Goal: Information Seeking & Learning: Learn about a topic

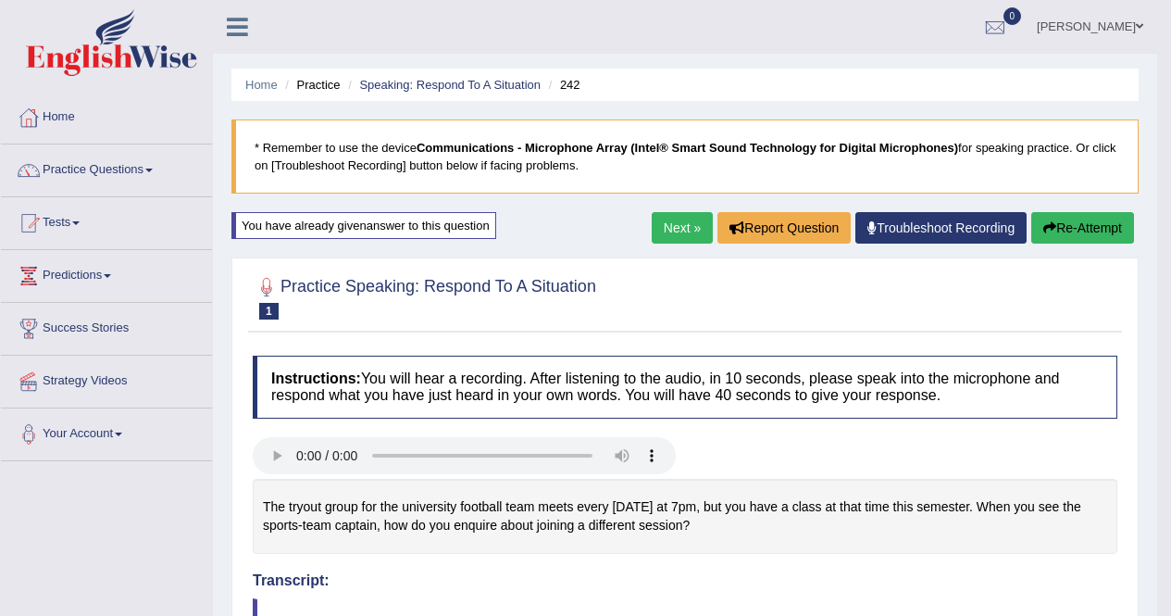
click at [1119, 26] on link "Sandeep Lamichhane" at bounding box center [1090, 24] width 134 height 48
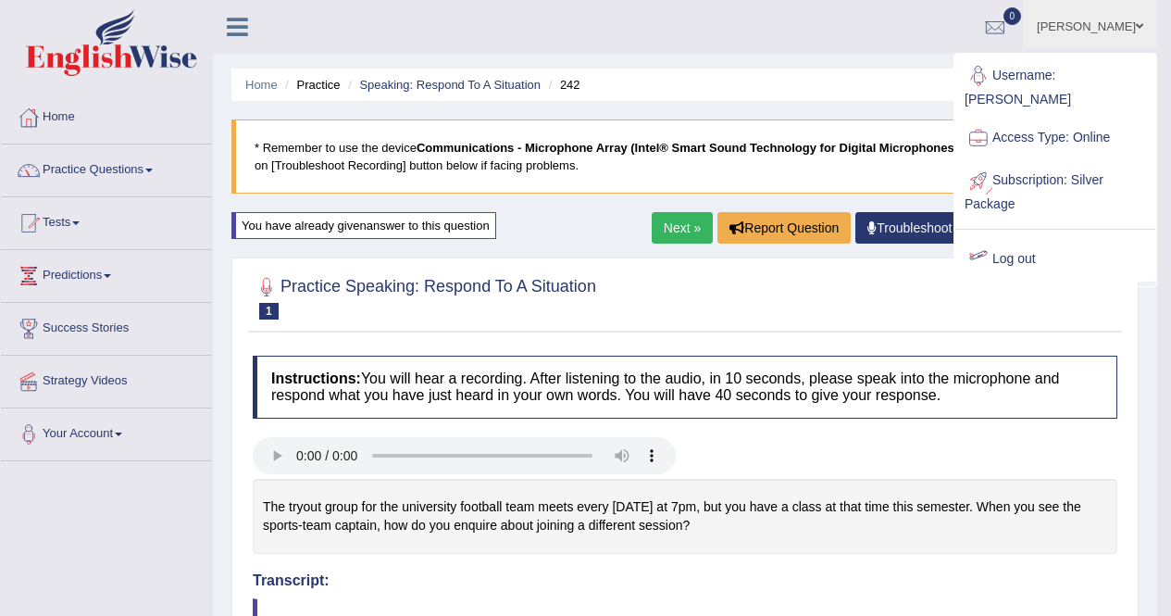
click at [1008, 241] on link "Log out" at bounding box center [1055, 259] width 200 height 43
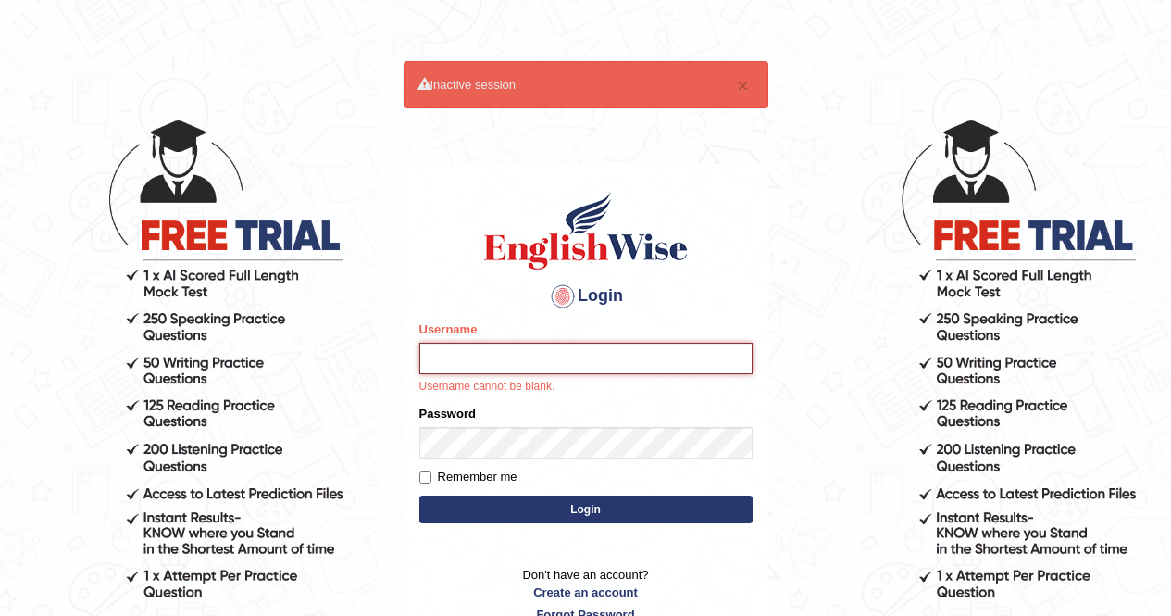
type input "Aryasmarika"
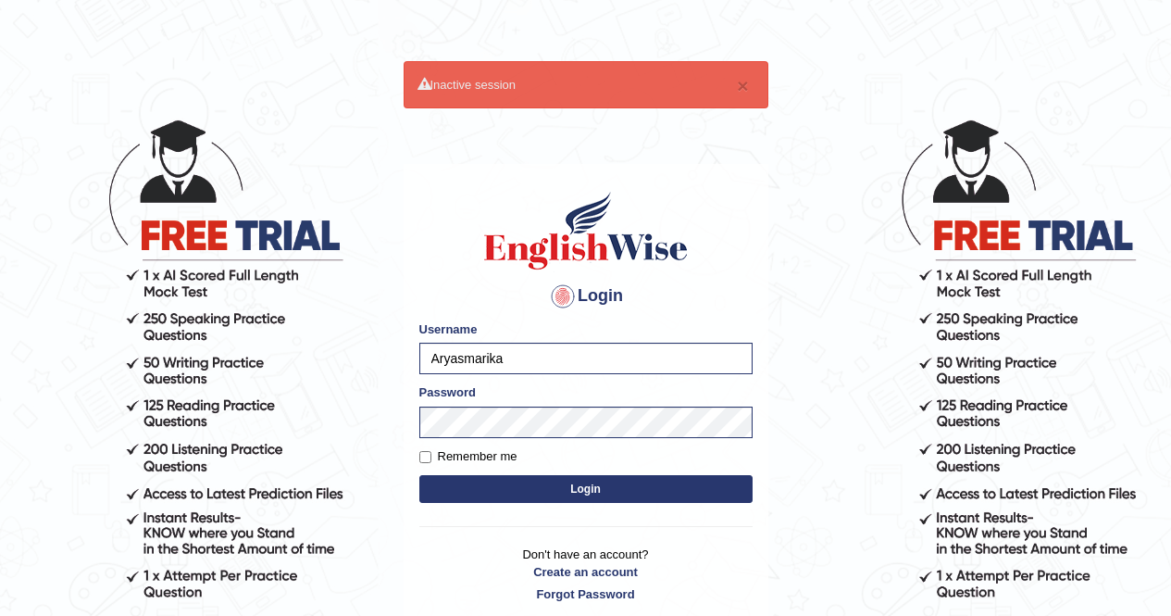
click at [542, 491] on button "Login" at bounding box center [585, 489] width 333 height 28
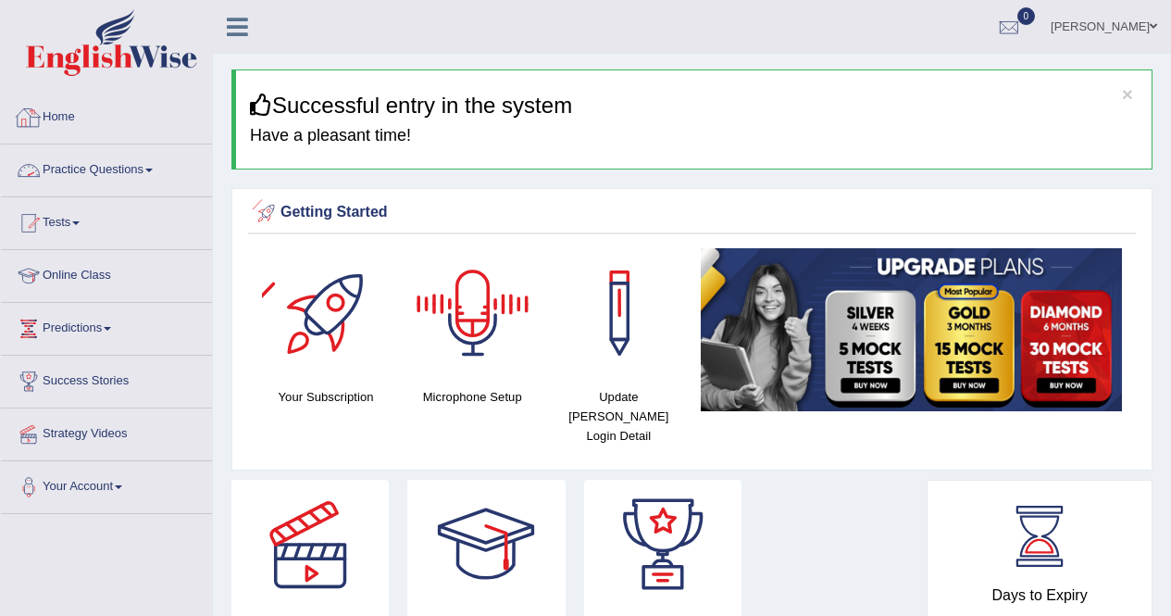
click at [152, 174] on link "Practice Questions" at bounding box center [106, 167] width 211 height 46
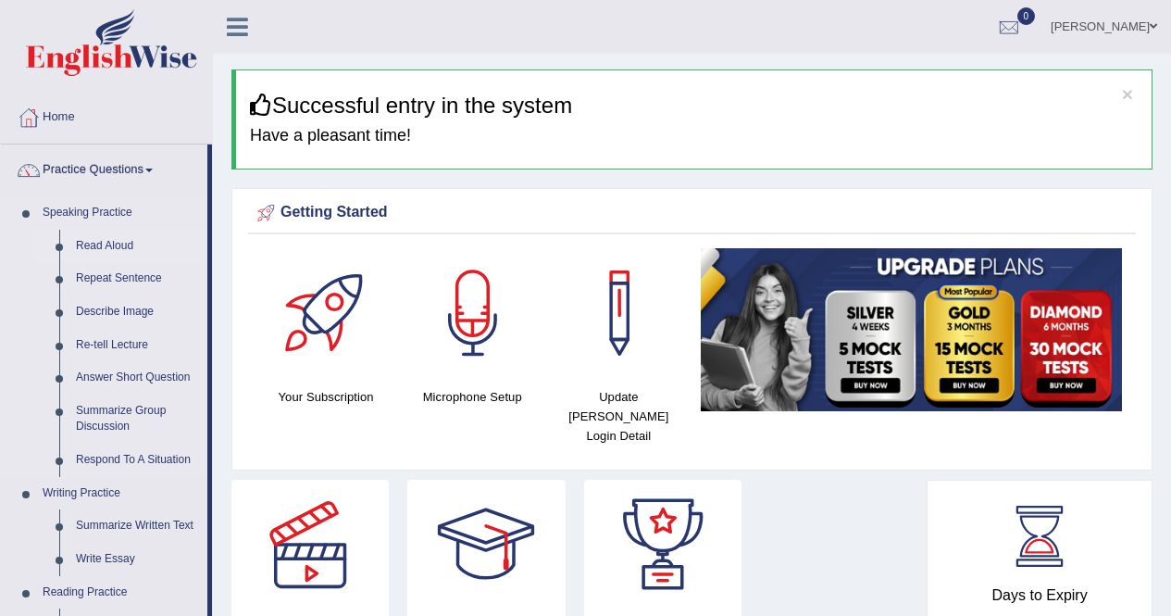
click at [107, 251] on link "Read Aloud" at bounding box center [138, 246] width 140 height 33
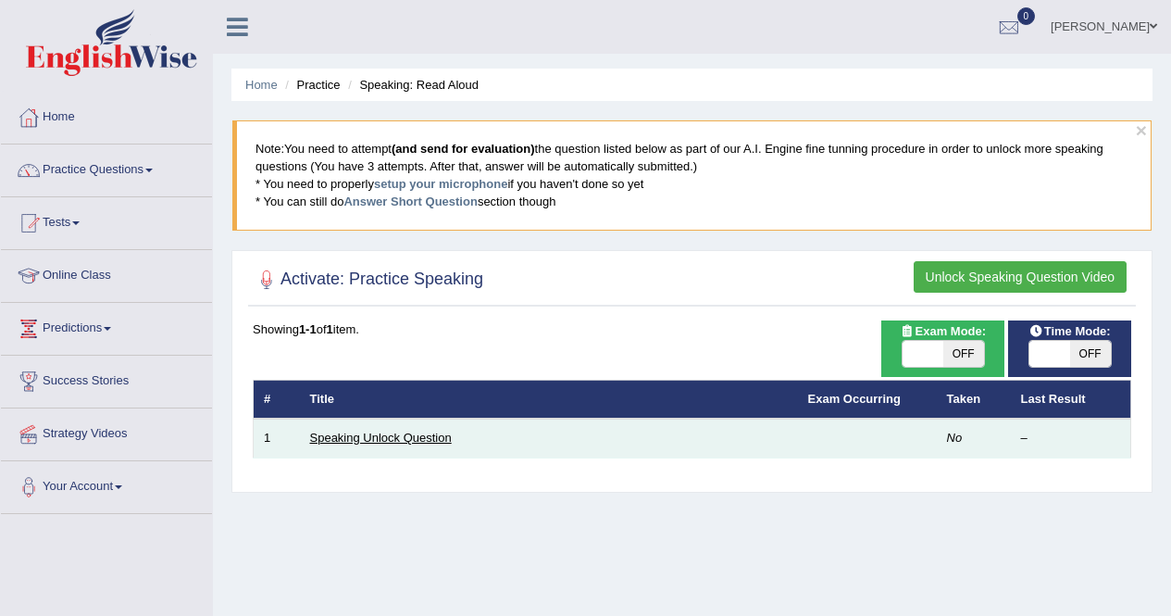
click at [405, 437] on link "Speaking Unlock Question" at bounding box center [381, 437] width 142 height 14
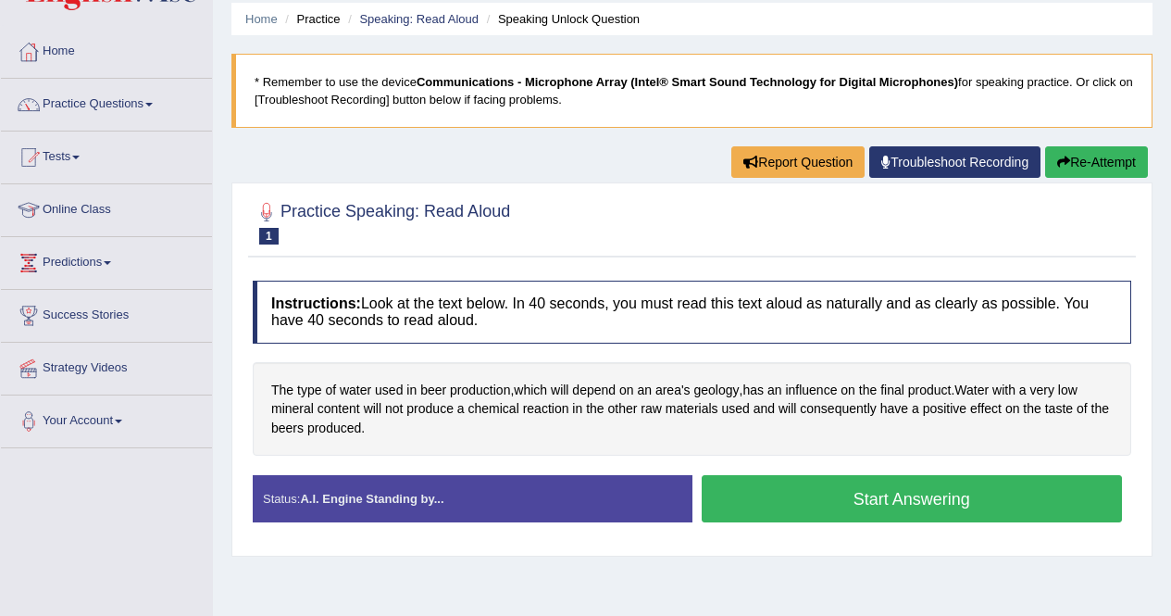
scroll to position [67, 0]
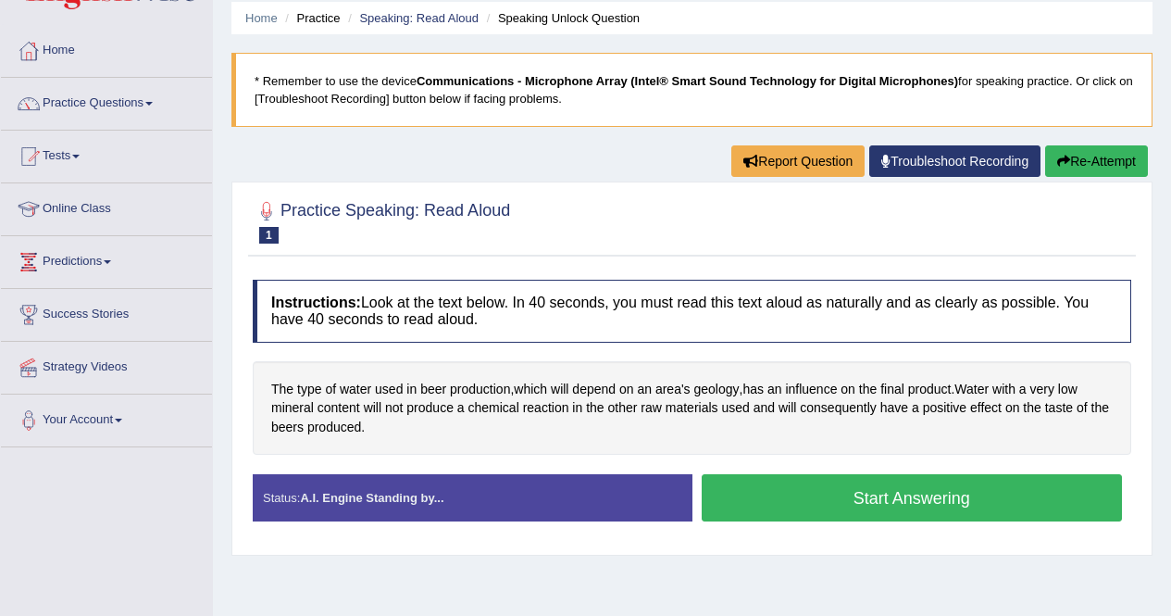
click at [798, 503] on button "Start Answering" at bounding box center [912, 497] width 421 height 47
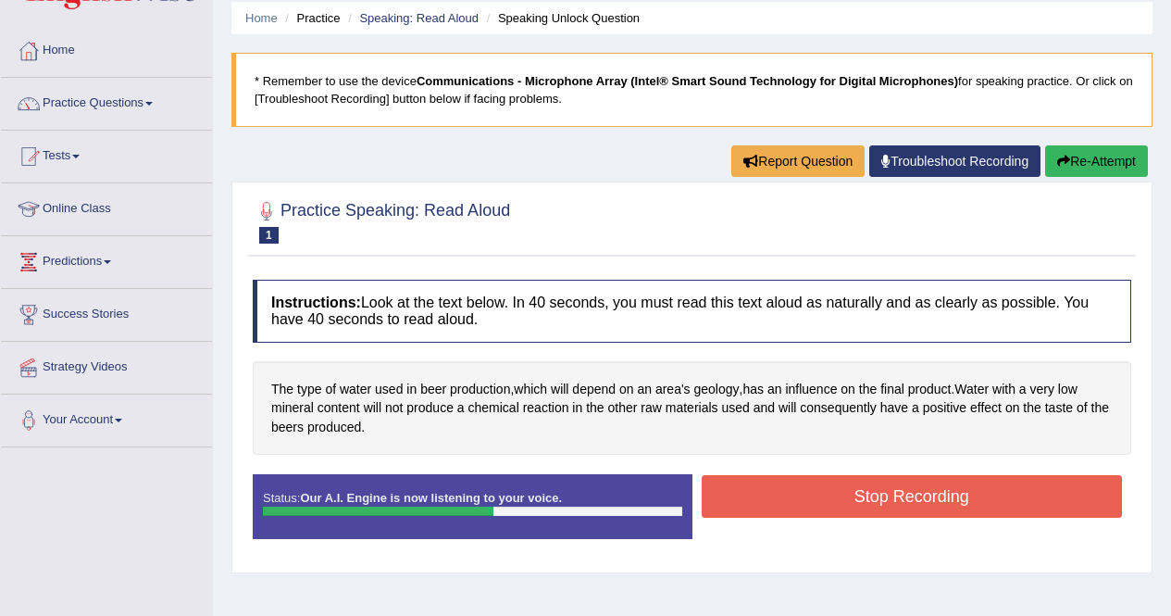
click at [798, 503] on button "Stop Recording" at bounding box center [912, 496] width 421 height 43
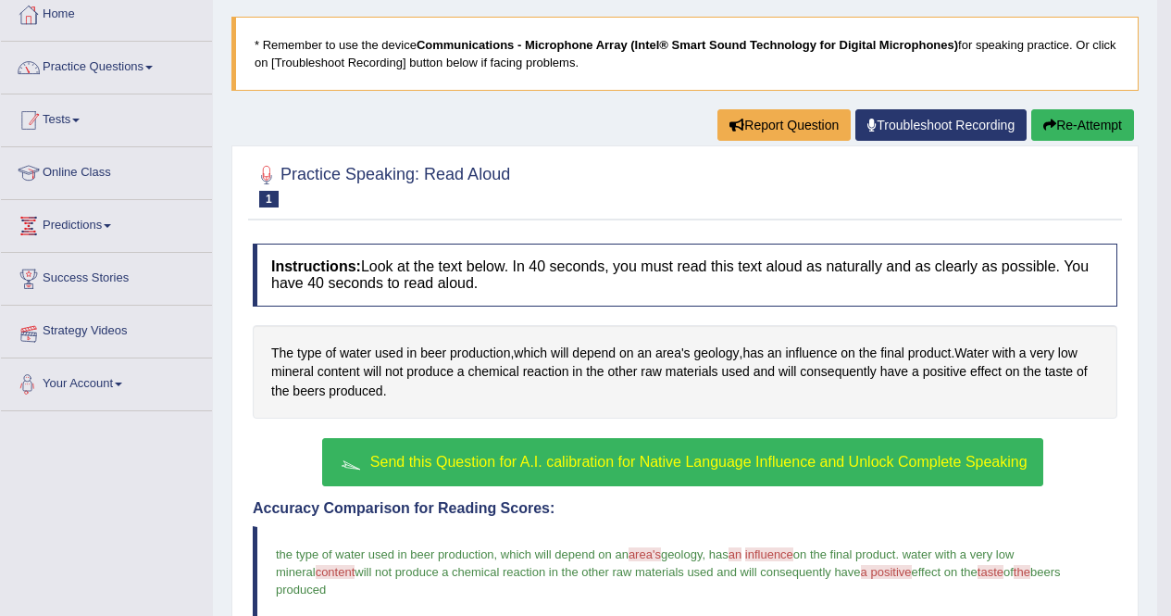
scroll to position [99, 0]
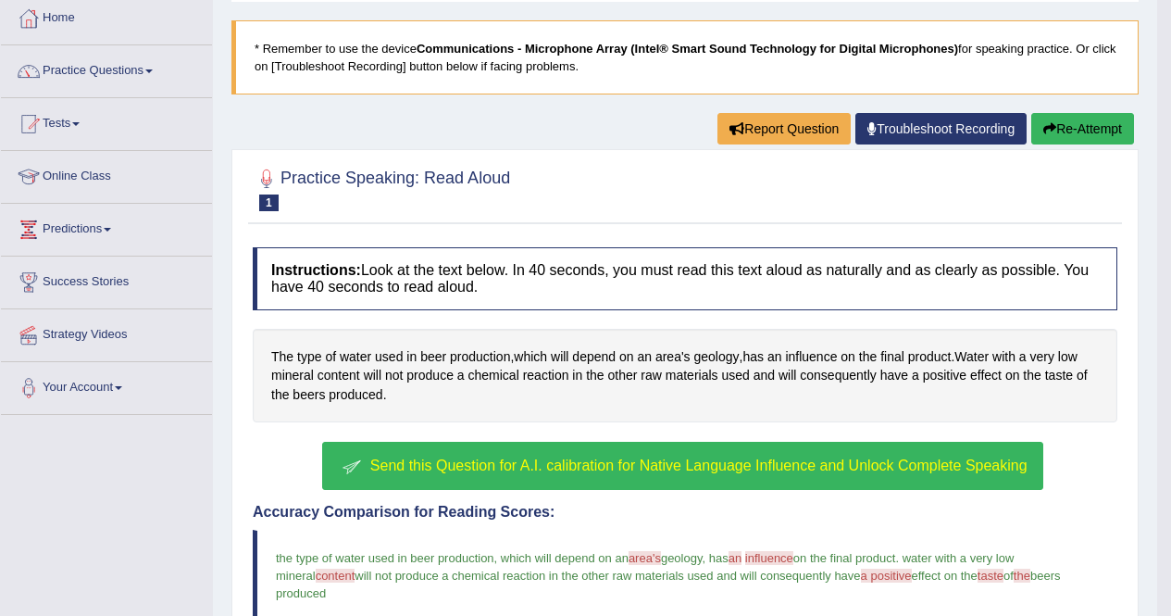
click at [156, 81] on link "Practice Questions" at bounding box center [106, 68] width 211 height 46
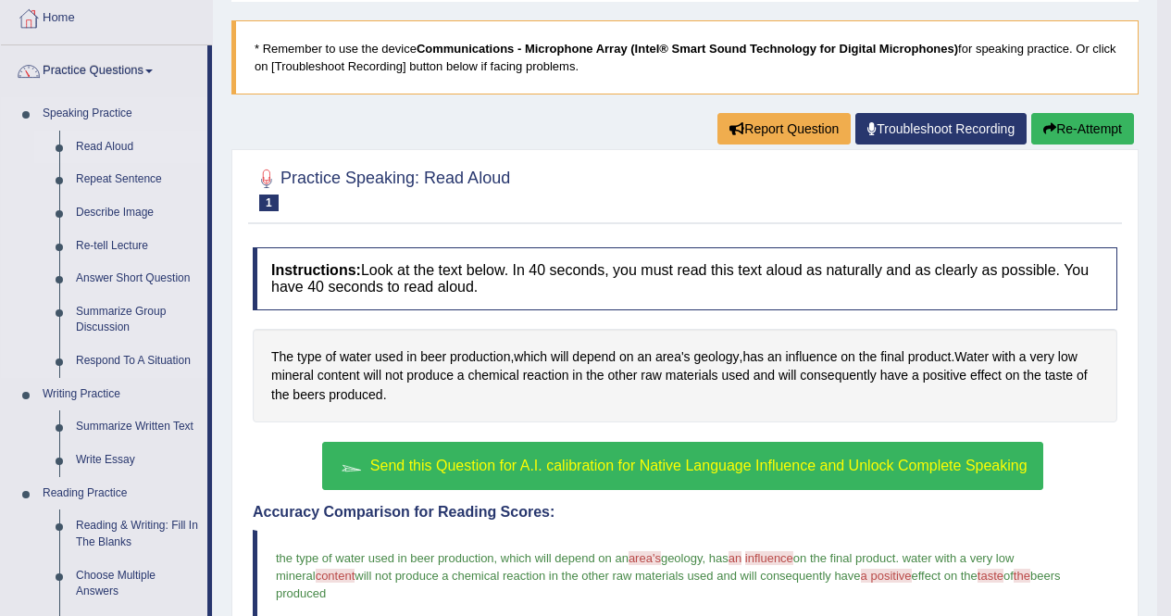
click at [101, 143] on link "Read Aloud" at bounding box center [138, 147] width 140 height 33
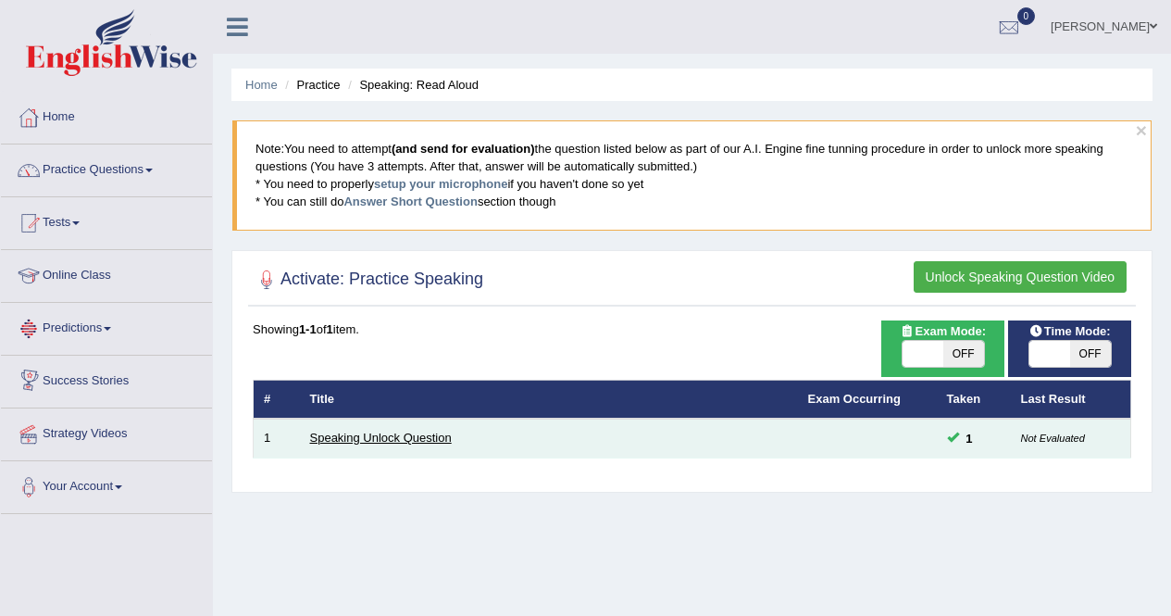
click at [374, 436] on link "Speaking Unlock Question" at bounding box center [381, 437] width 142 height 14
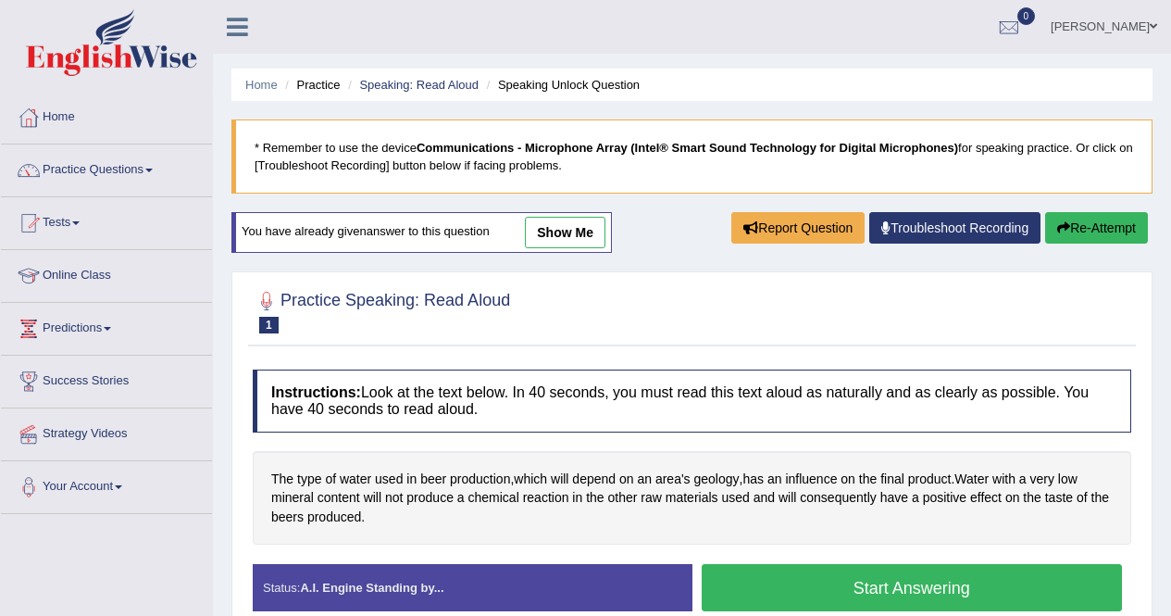
click at [837, 588] on button "Start Answering" at bounding box center [912, 587] width 421 height 47
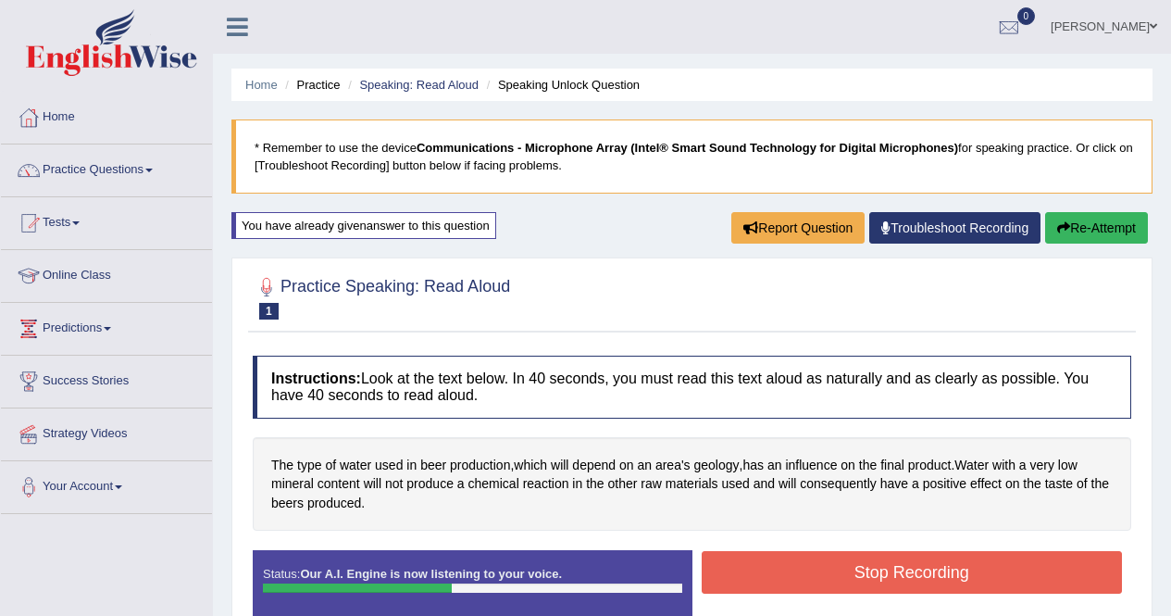
click at [867, 567] on button "Stop Recording" at bounding box center [912, 572] width 421 height 43
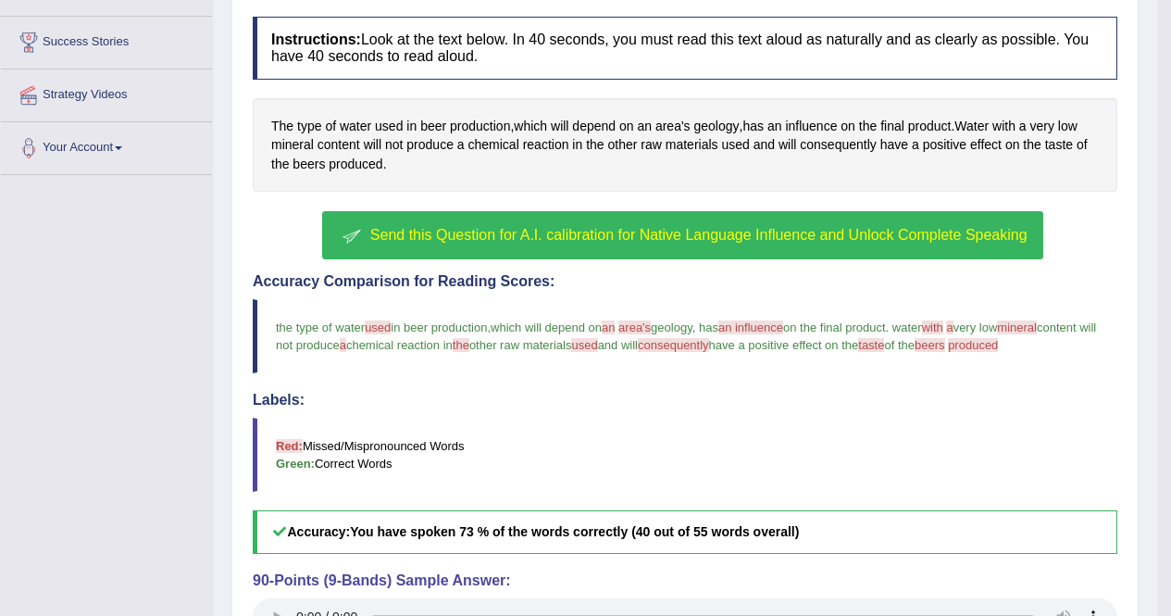
scroll to position [345, 0]
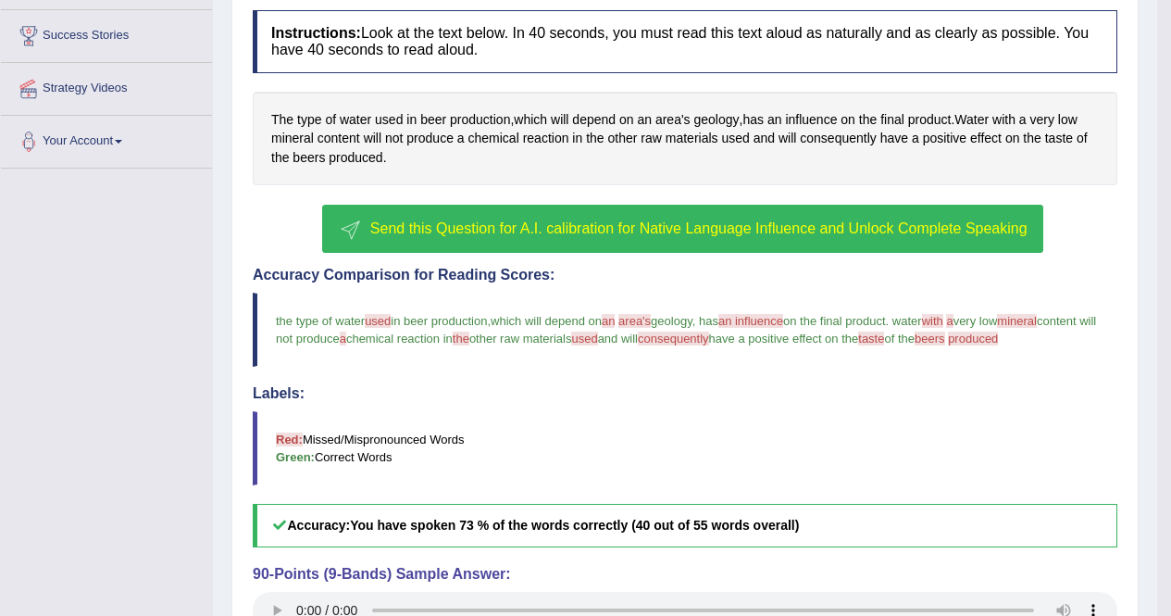
click at [559, 241] on button "Send this Question for A.I. calibration for Native Language Influence and Unloc…" at bounding box center [682, 229] width 720 height 48
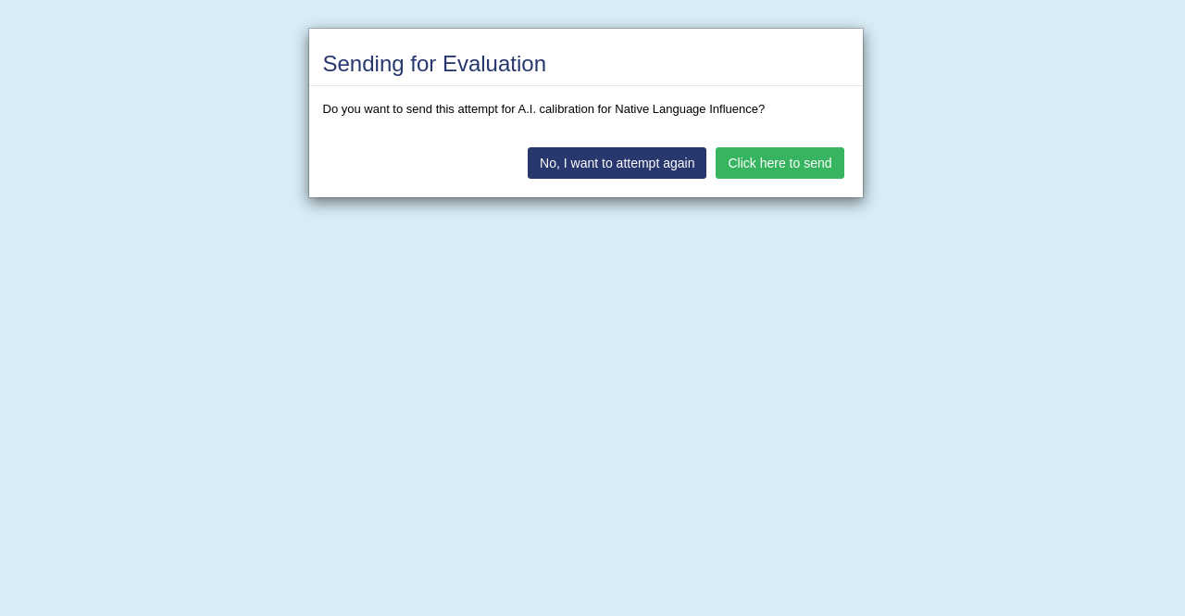
click at [768, 160] on button "Click here to send" at bounding box center [779, 162] width 128 height 31
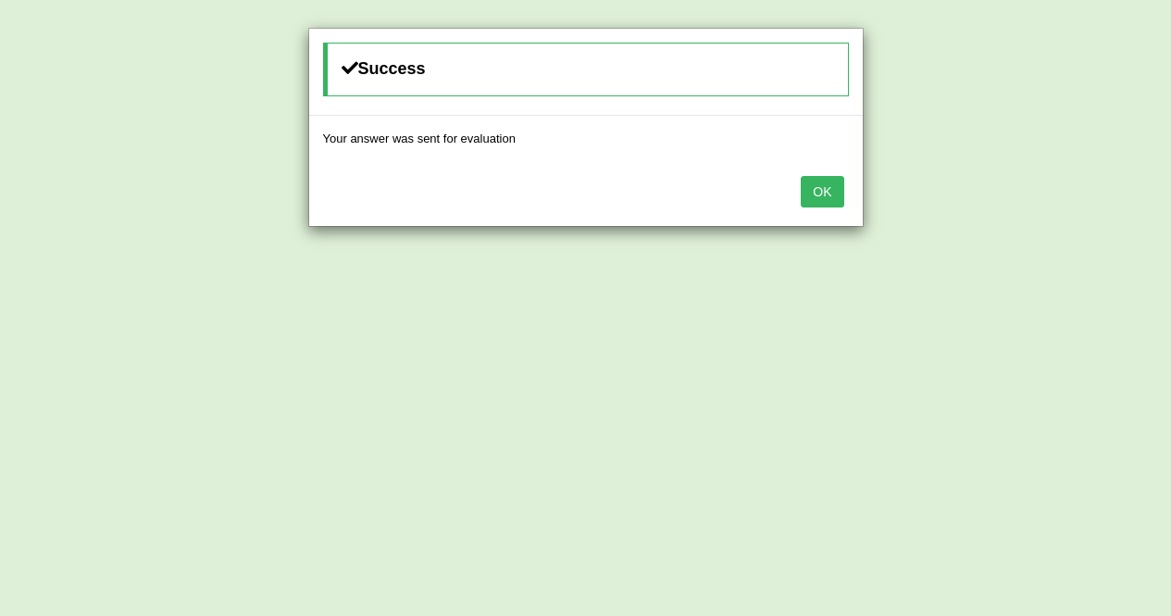
click at [828, 187] on button "OK" at bounding box center [822, 191] width 43 height 31
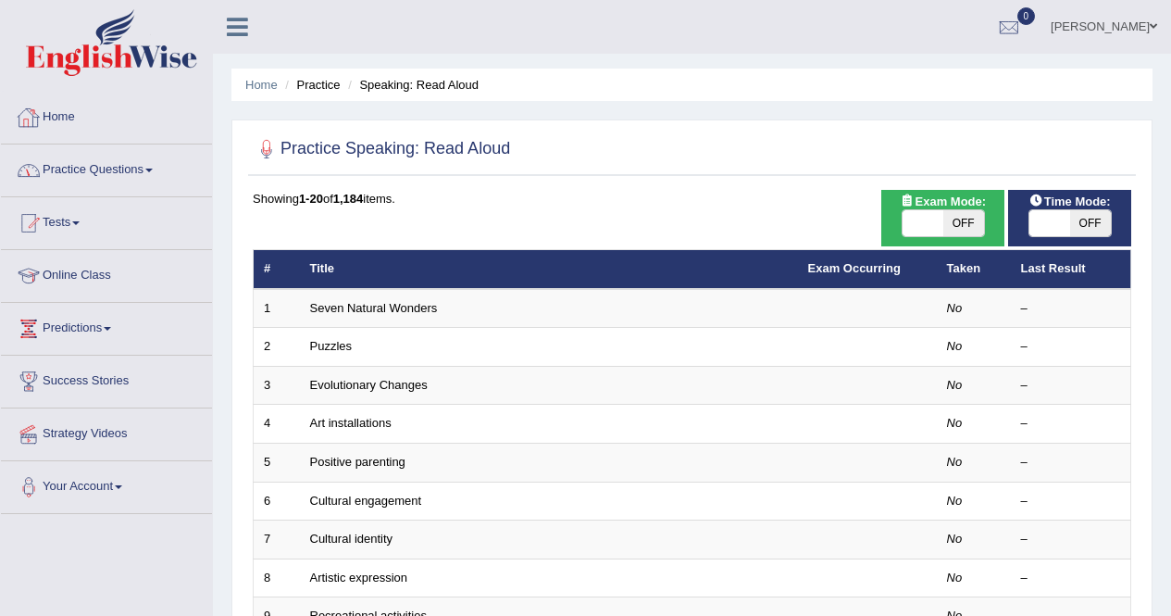
click at [117, 174] on link "Practice Questions" at bounding box center [106, 167] width 211 height 46
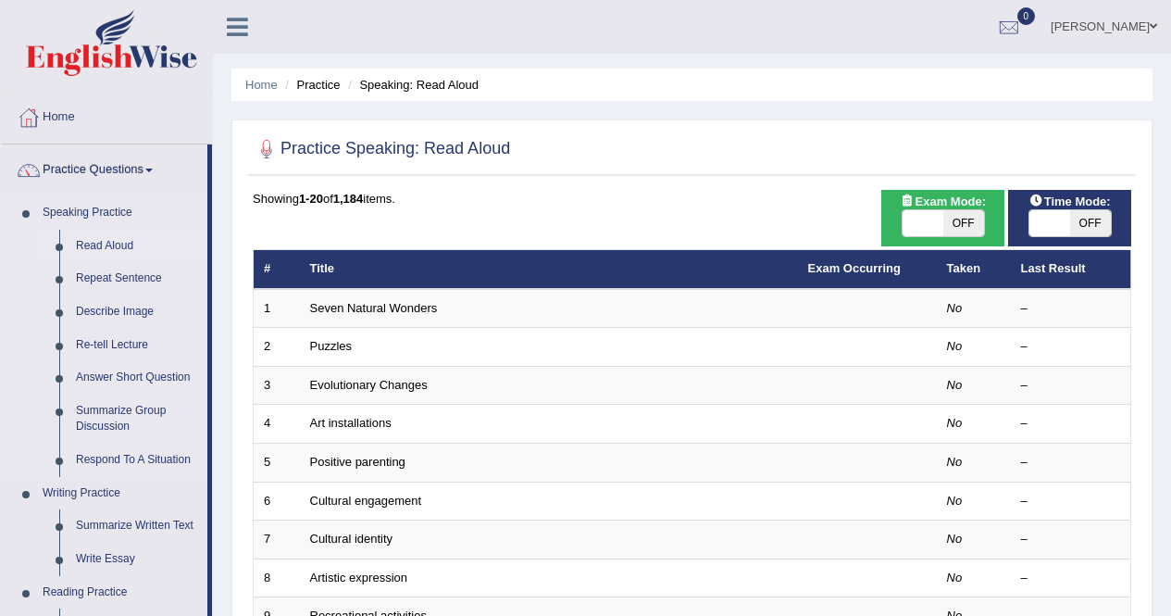
click at [103, 251] on link "Read Aloud" at bounding box center [138, 246] width 140 height 33
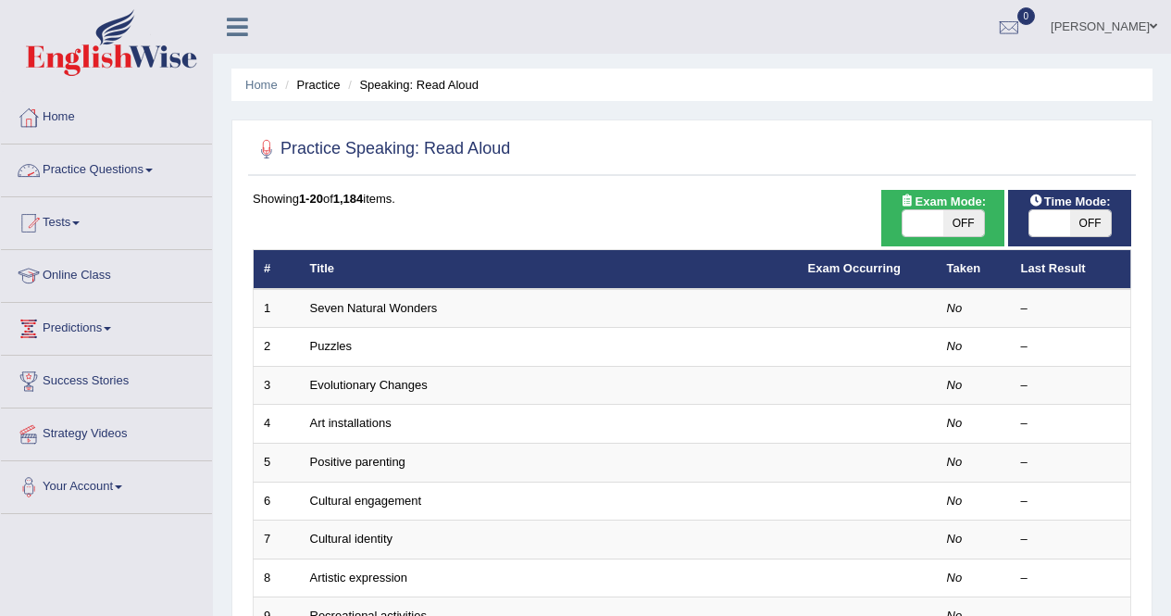
click at [148, 168] on link "Practice Questions" at bounding box center [106, 167] width 211 height 46
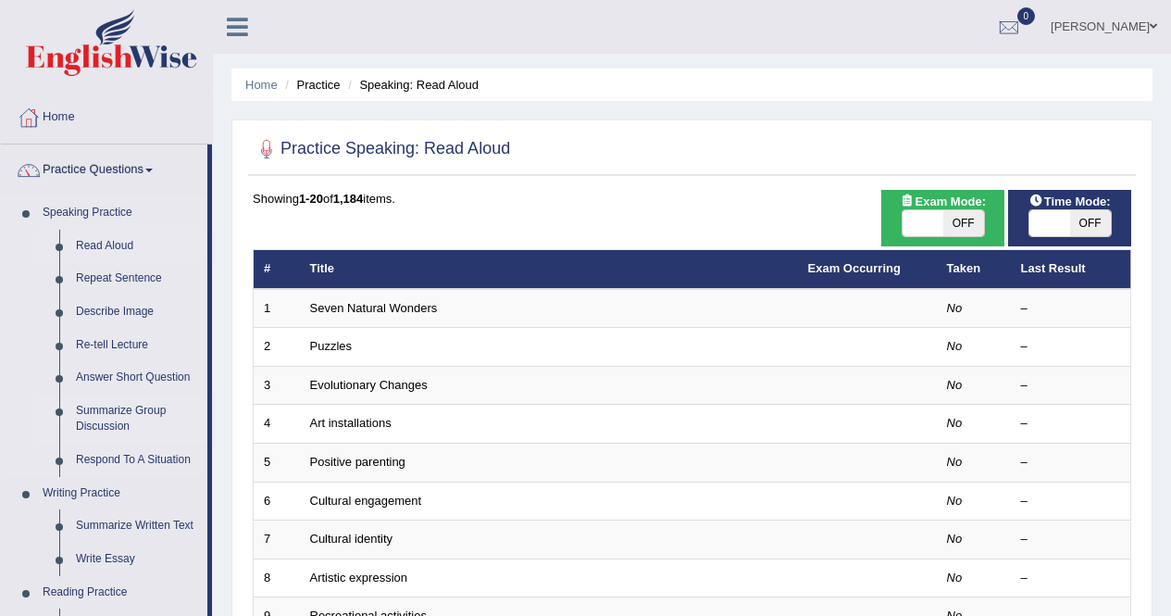
click at [101, 410] on link "Summarize Group Discussion" at bounding box center [138, 418] width 140 height 49
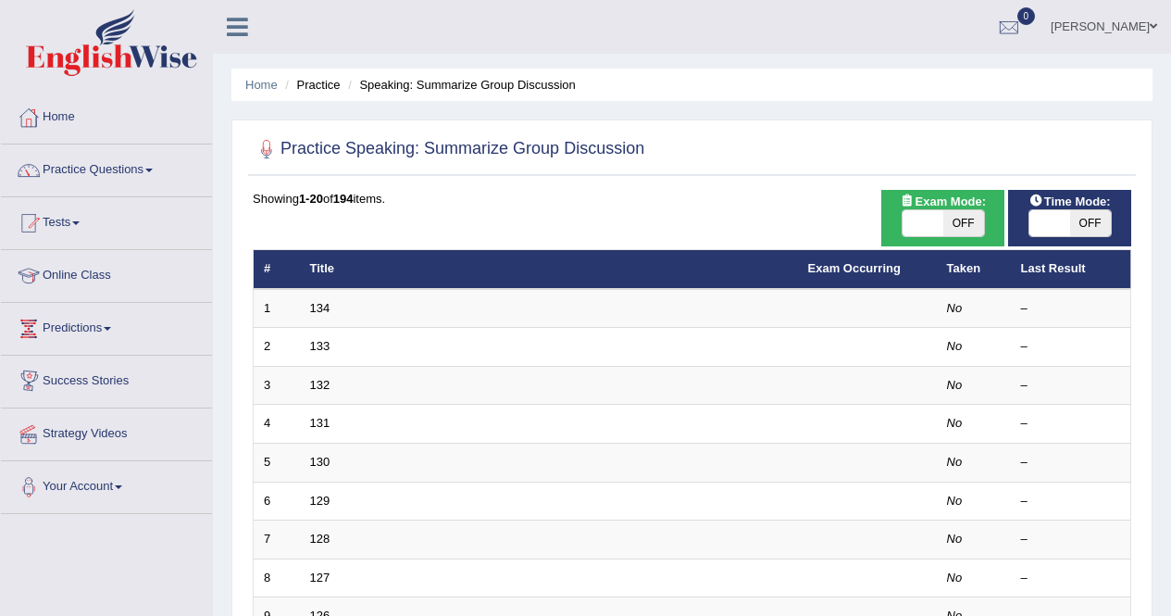
click at [1087, 230] on span "OFF" at bounding box center [1090, 223] width 41 height 26
checkbox input "true"
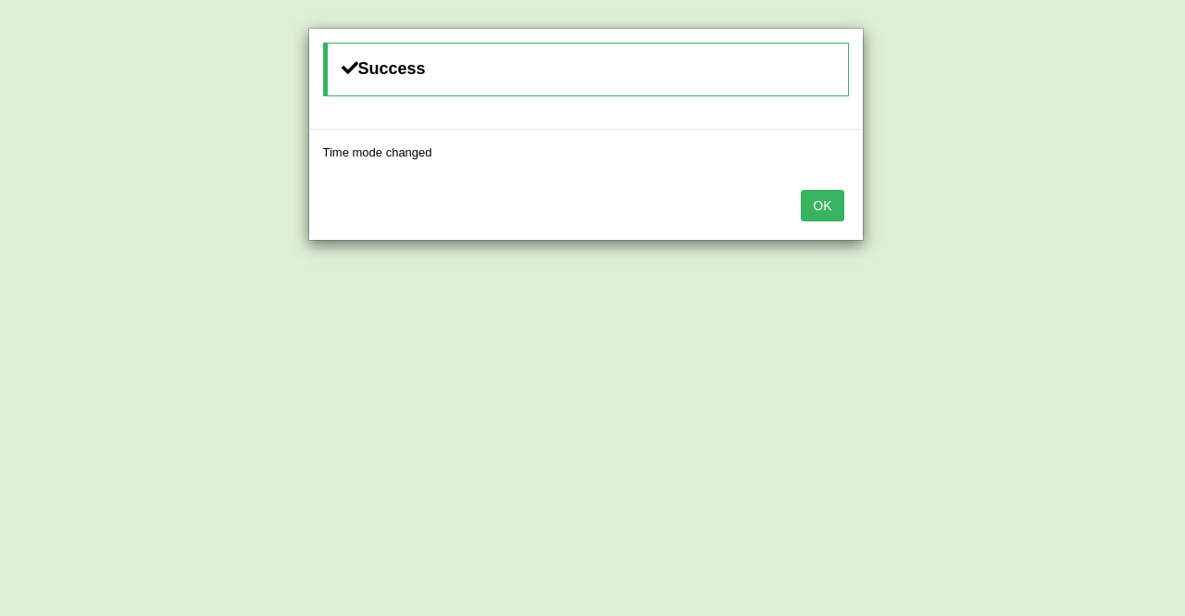
click at [819, 210] on button "OK" at bounding box center [822, 205] width 43 height 31
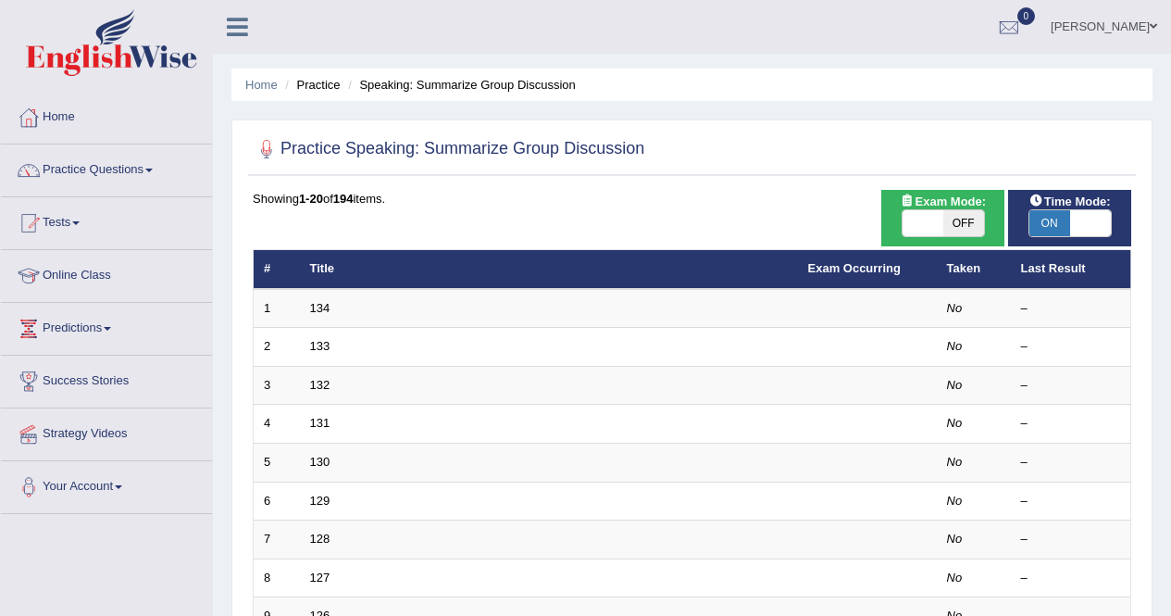
click at [957, 222] on span "OFF" at bounding box center [963, 223] width 41 height 26
checkbox input "true"
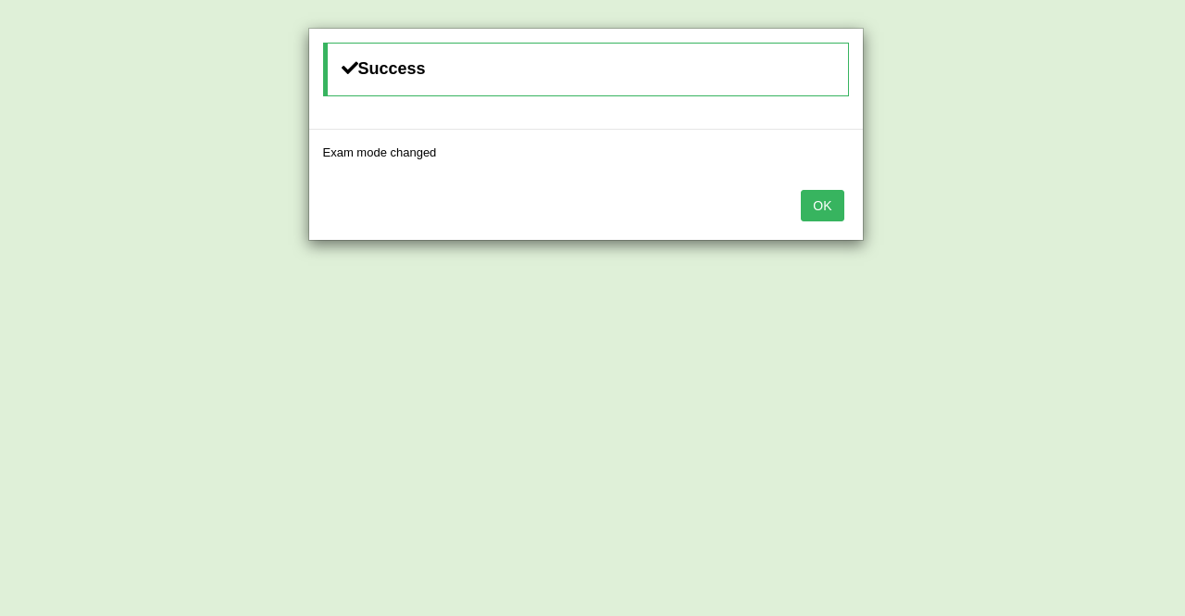
click at [823, 213] on button "OK" at bounding box center [822, 205] width 43 height 31
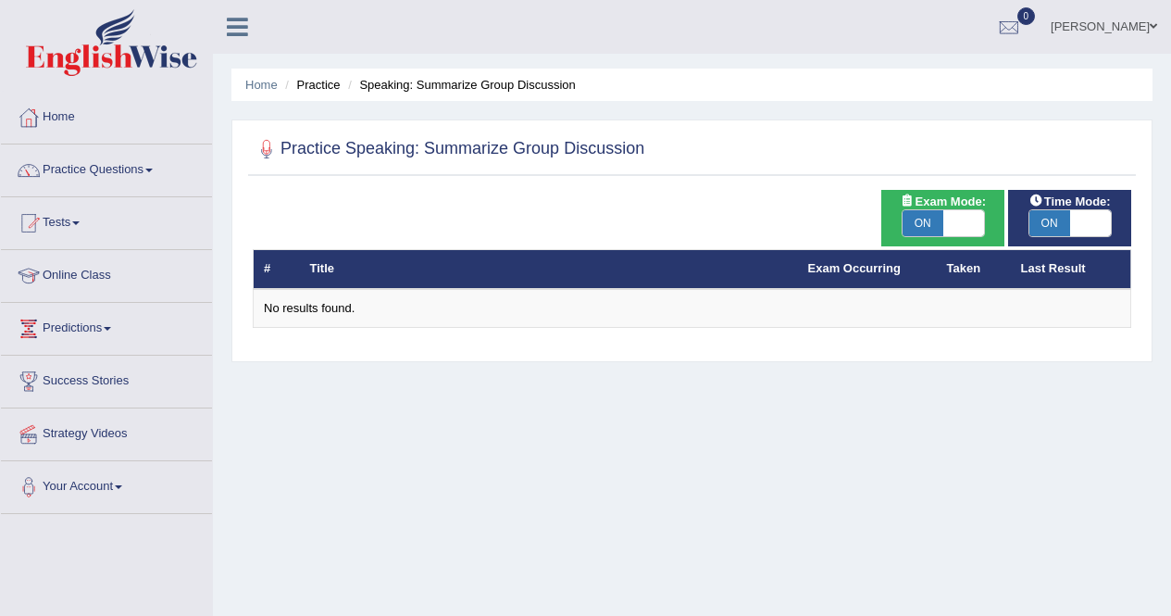
click at [914, 225] on span "ON" at bounding box center [922, 223] width 41 height 26
checkbox input "false"
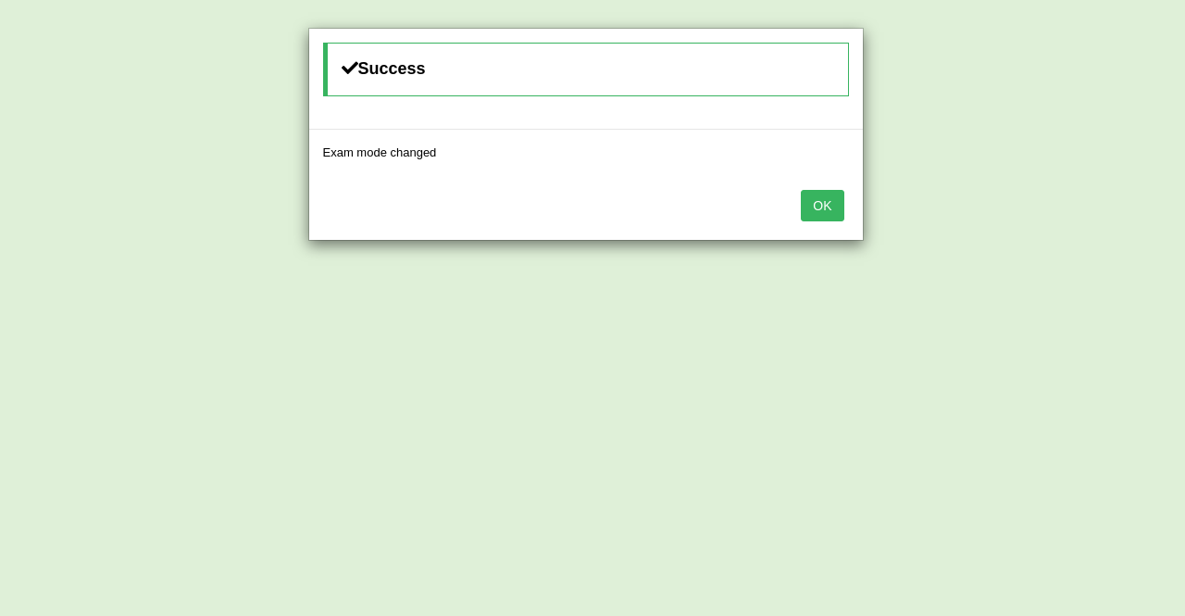
click at [815, 205] on button "OK" at bounding box center [822, 205] width 43 height 31
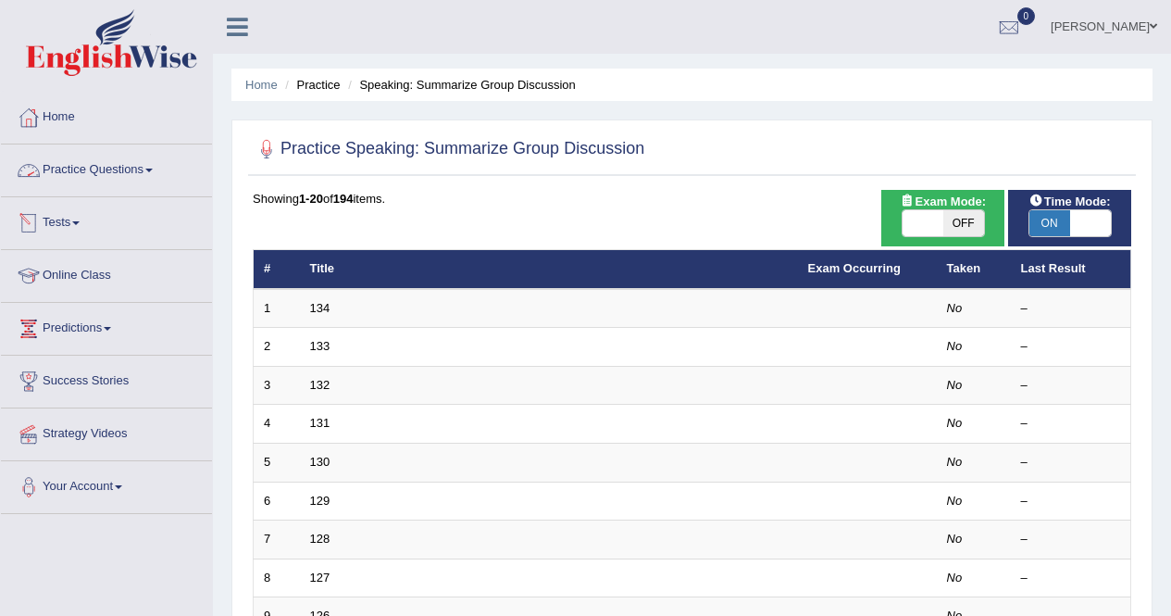
click at [143, 168] on link "Practice Questions" at bounding box center [106, 167] width 211 height 46
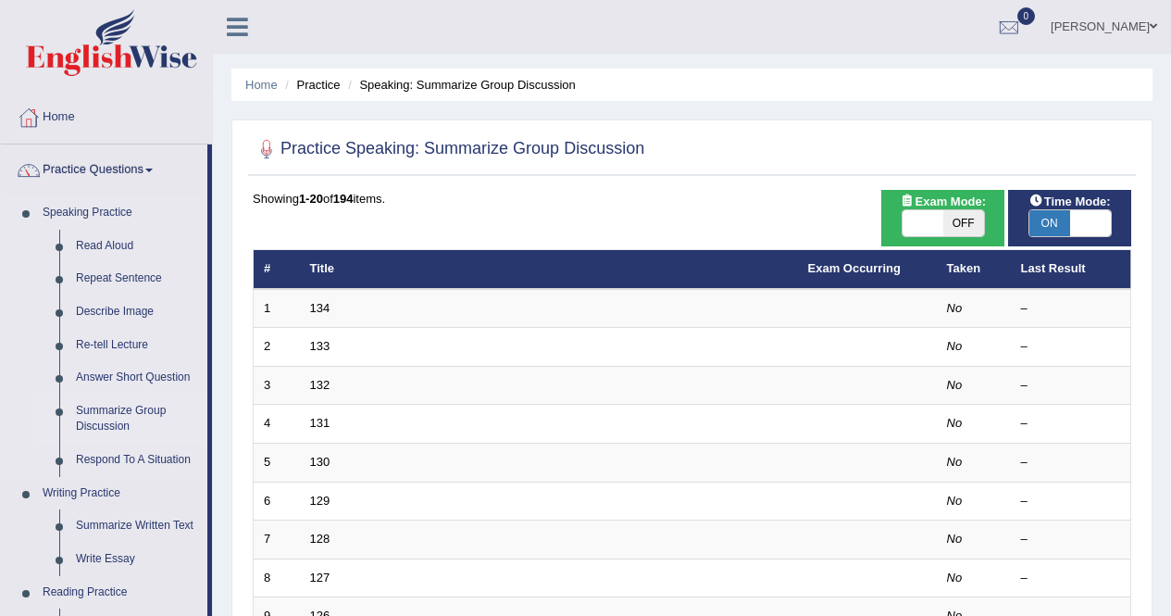
click at [111, 427] on link "Summarize Group Discussion" at bounding box center [138, 418] width 140 height 49
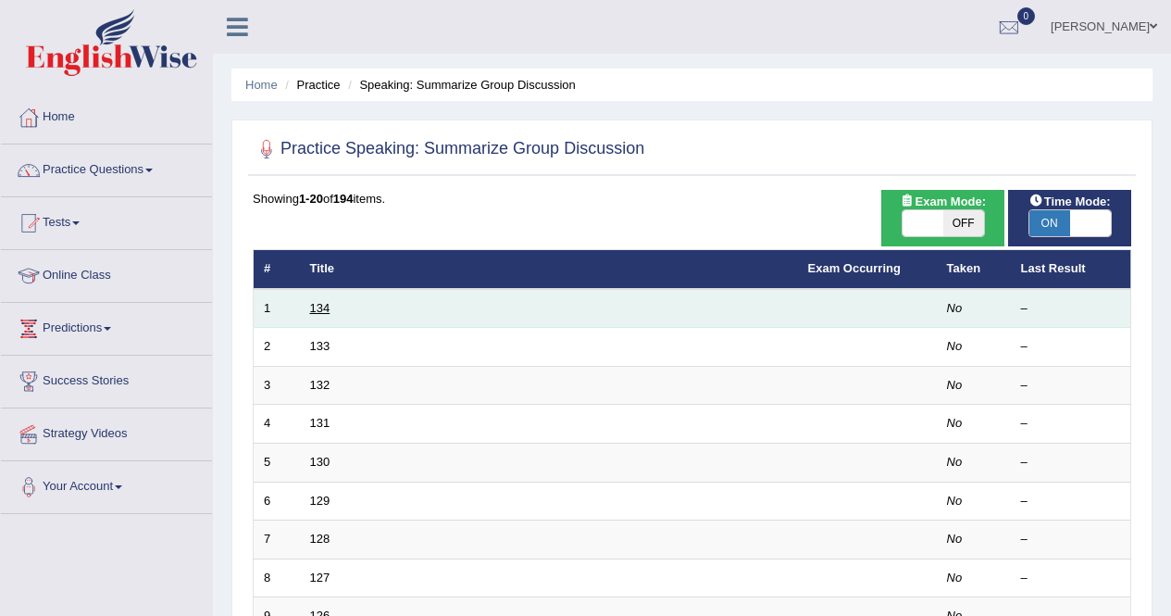
click at [317, 313] on link "134" at bounding box center [320, 308] width 20 height 14
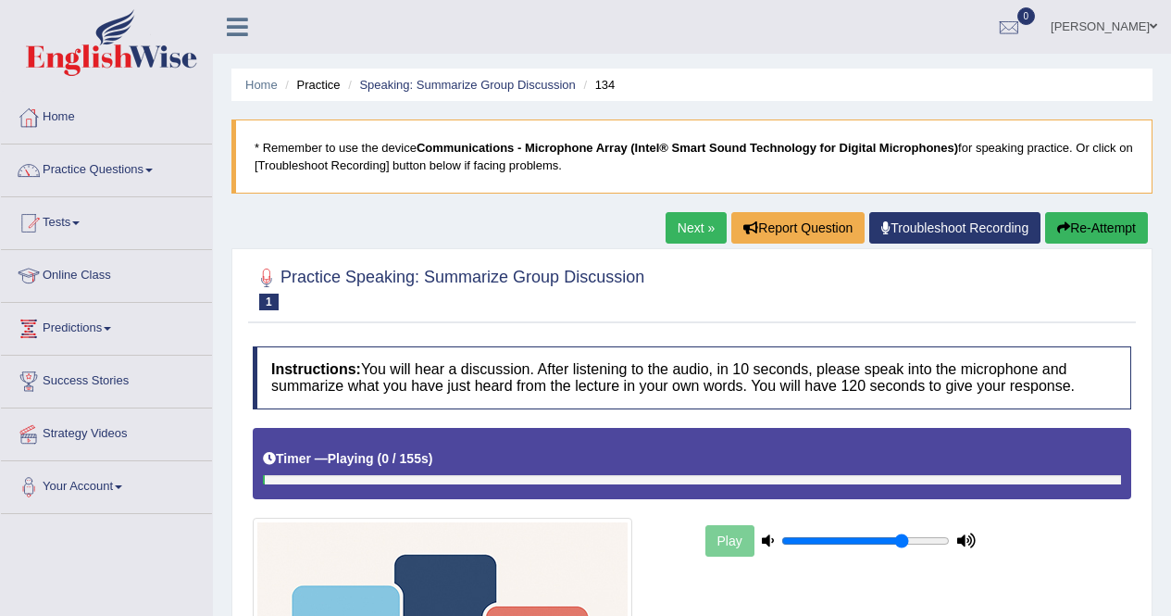
drag, startPoint x: 1169, startPoint y: 294, endPoint x: 1166, endPoint y: 364, distance: 69.5
click at [1166, 364] on div "Home Practice Speaking: Summarize Group Discussion 134 * Remember to use the de…" at bounding box center [692, 496] width 958 height 993
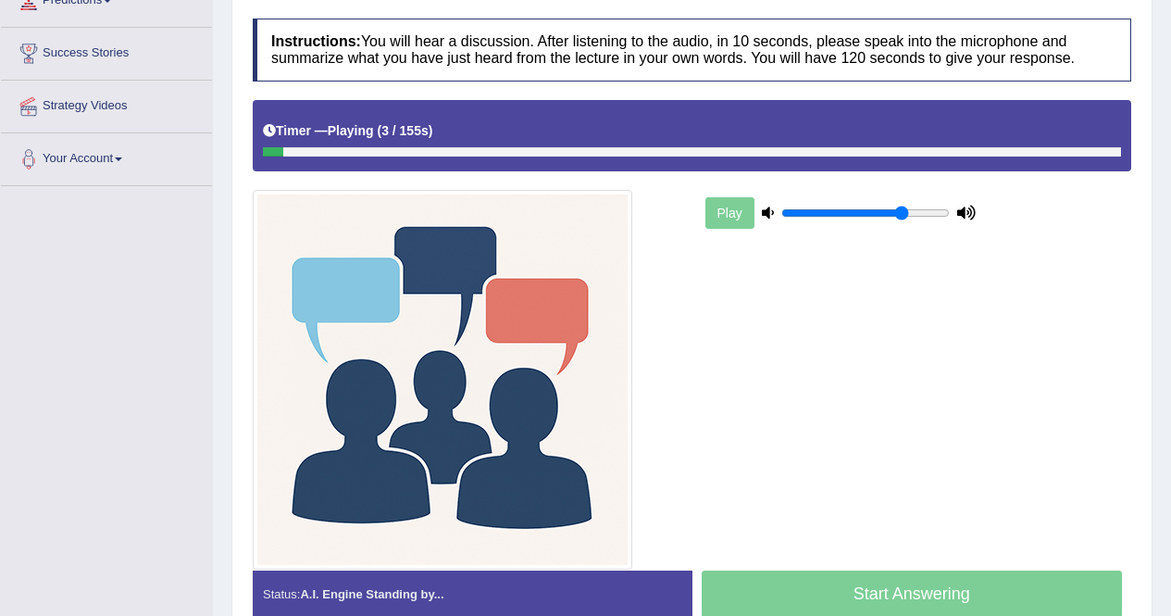
scroll to position [341, 0]
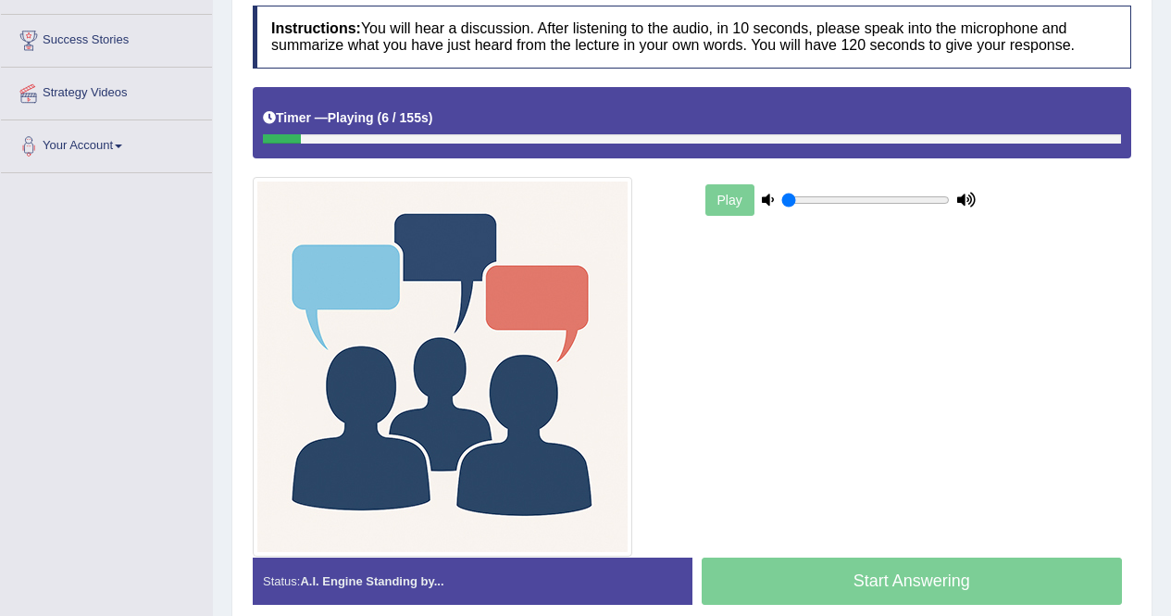
drag, startPoint x: 898, startPoint y: 199, endPoint x: 752, endPoint y: 242, distance: 152.3
click at [781, 207] on input "range" at bounding box center [865, 200] width 168 height 15
type input "1"
click at [946, 198] on input "range" at bounding box center [865, 200] width 168 height 15
click at [272, 140] on div at bounding box center [302, 138] width 79 height 9
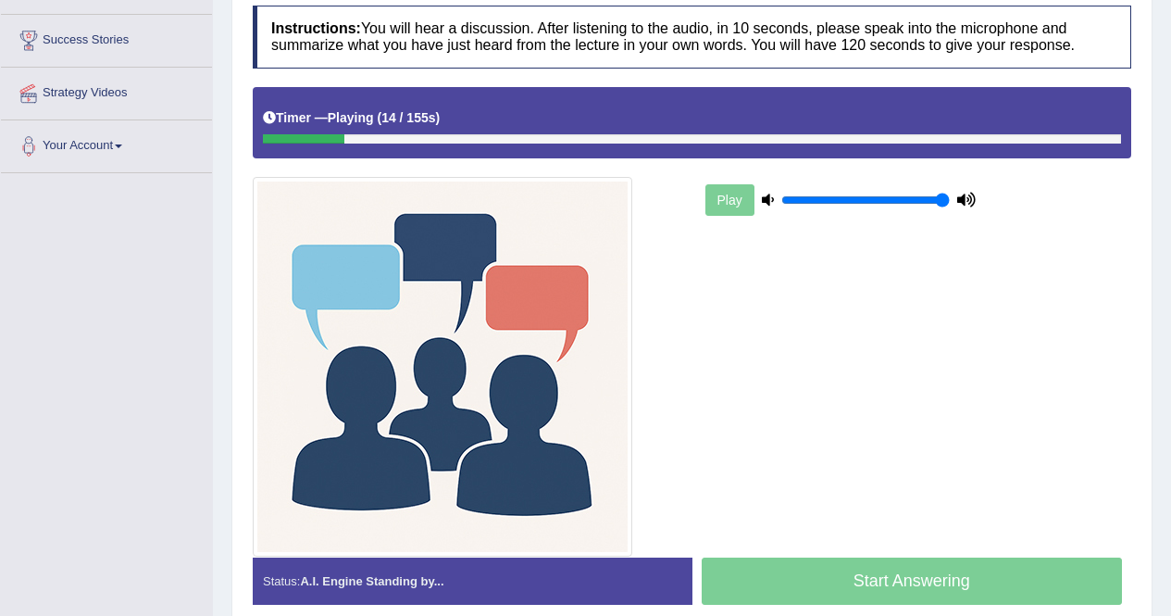
click at [272, 140] on div at bounding box center [303, 138] width 81 height 9
click at [272, 140] on div at bounding box center [304, 138] width 83 height 9
click at [272, 140] on div at bounding box center [305, 138] width 84 height 9
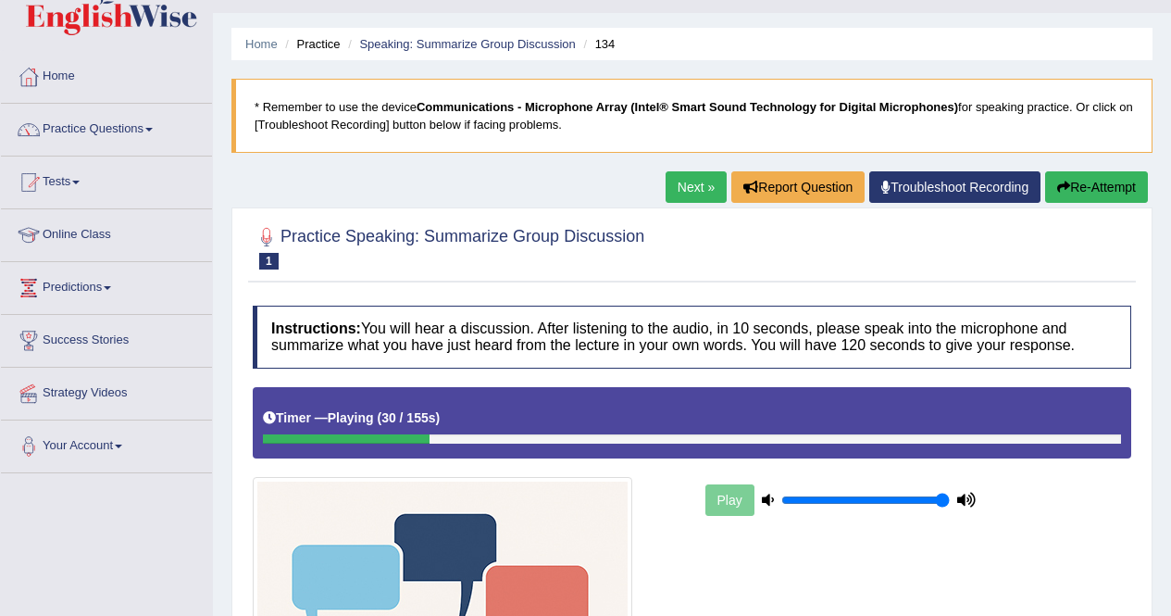
scroll to position [32, 0]
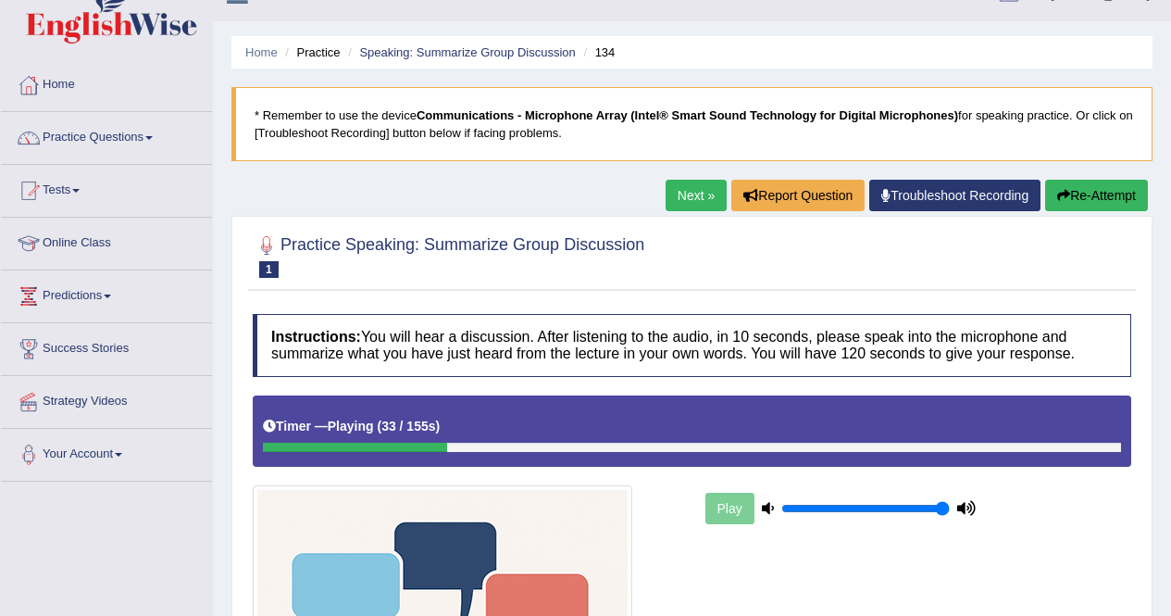
click at [41, 93] on div at bounding box center [29, 85] width 28 height 28
